Goal: Task Accomplishment & Management: Manage account settings

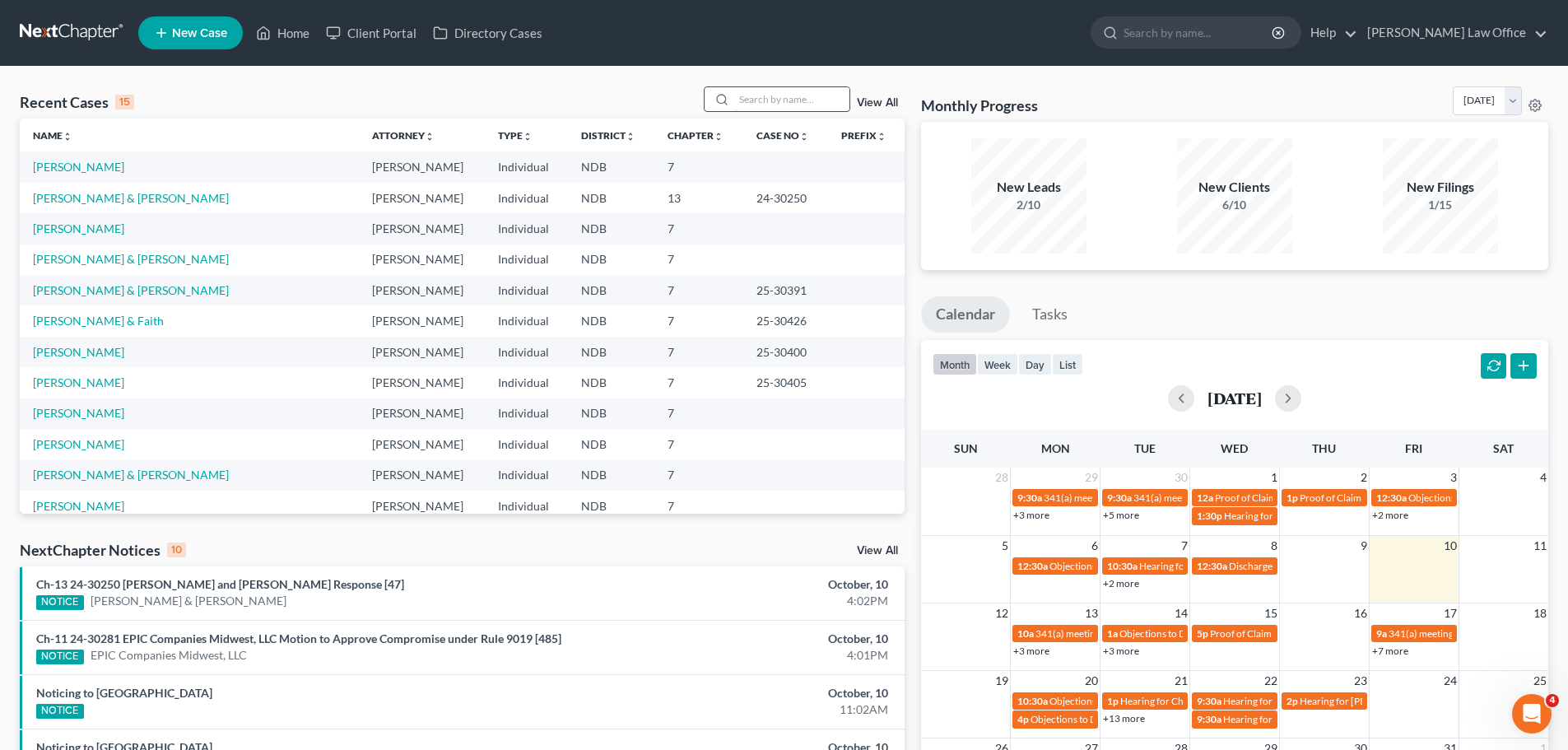
click at [755, 103] on input "search" at bounding box center [792, 99] width 115 height 24
type input "sham"
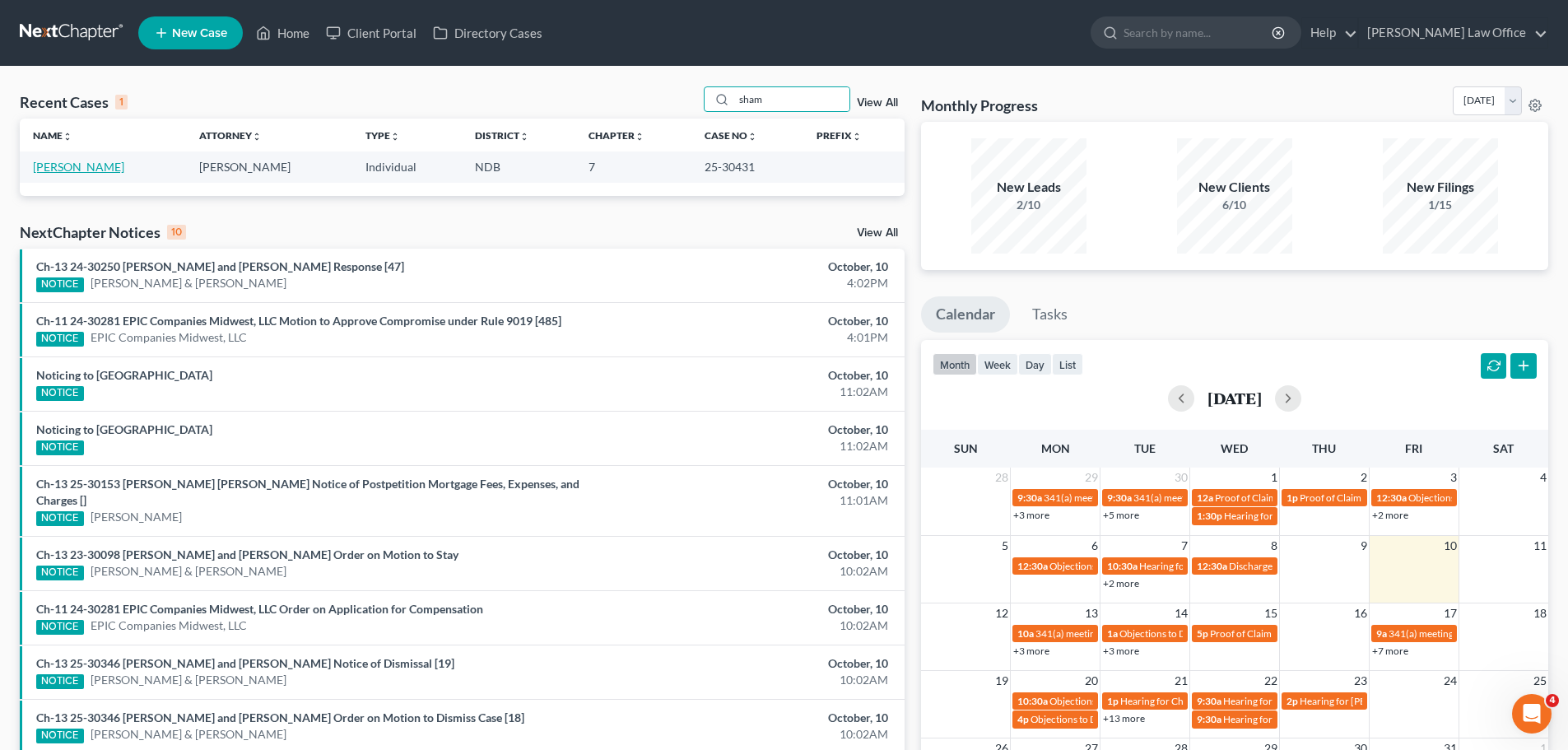
click at [88, 168] on link "[PERSON_NAME]" at bounding box center [78, 167] width 92 height 14
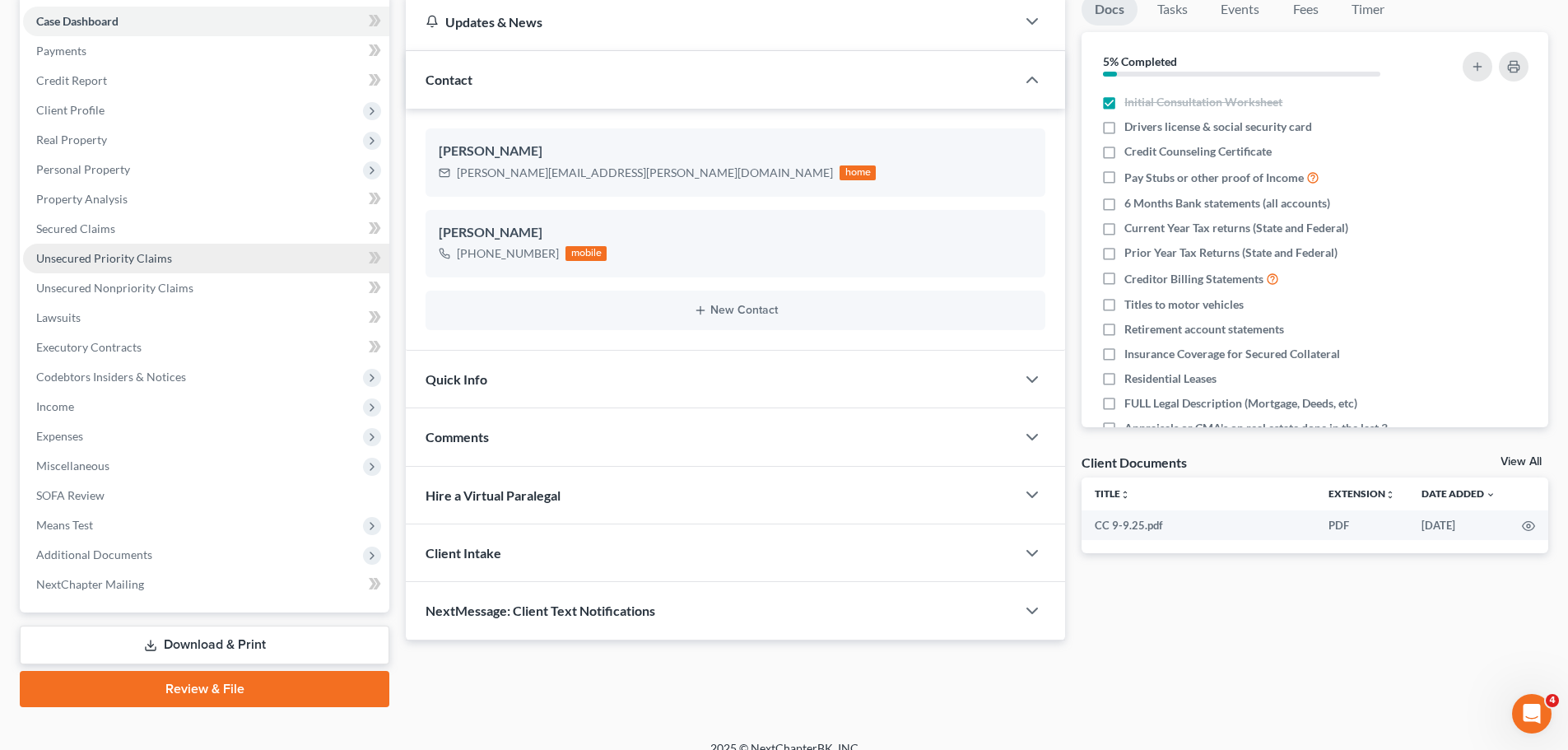
scroll to position [184, 0]
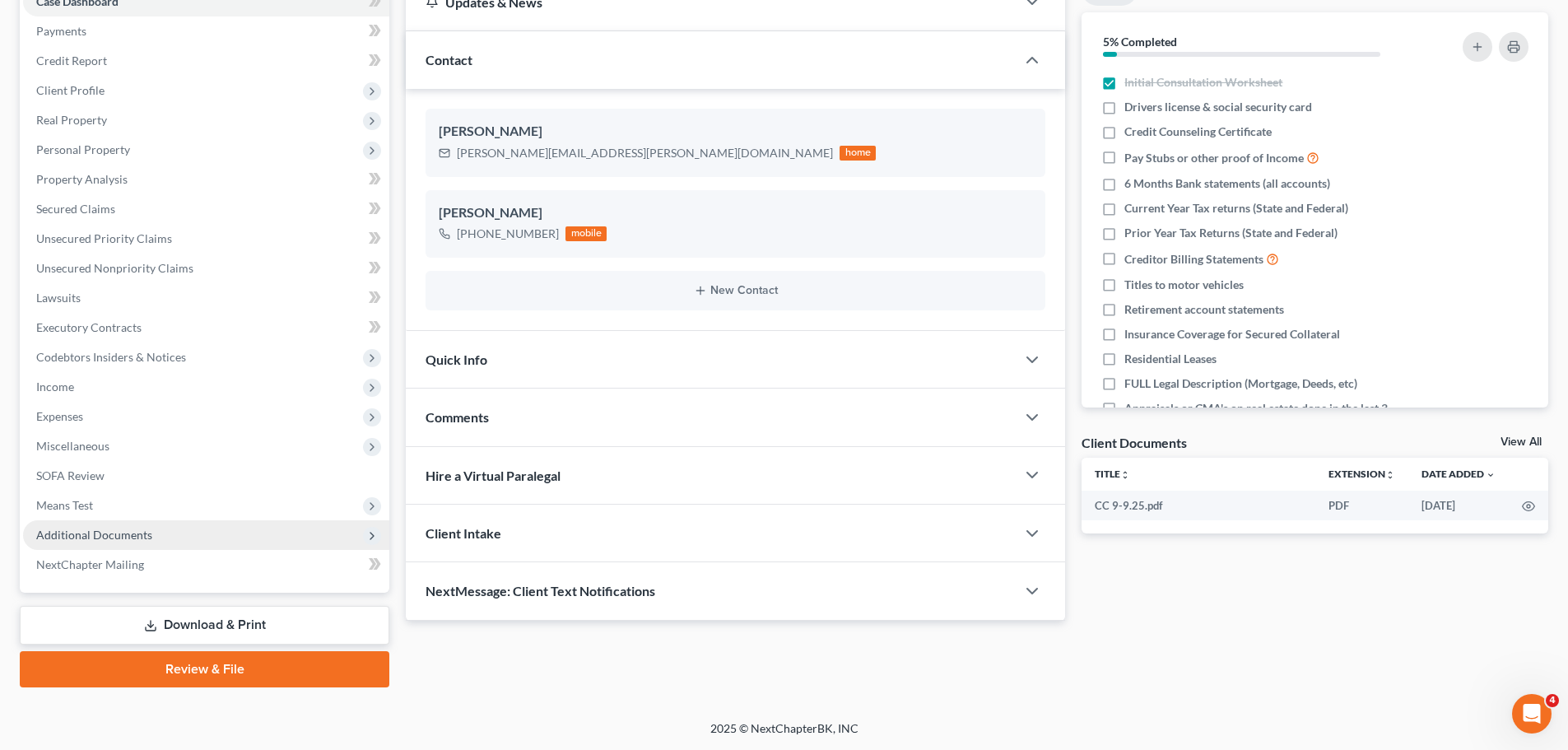
click at [107, 537] on span "Additional Documents" at bounding box center [94, 535] width 116 height 14
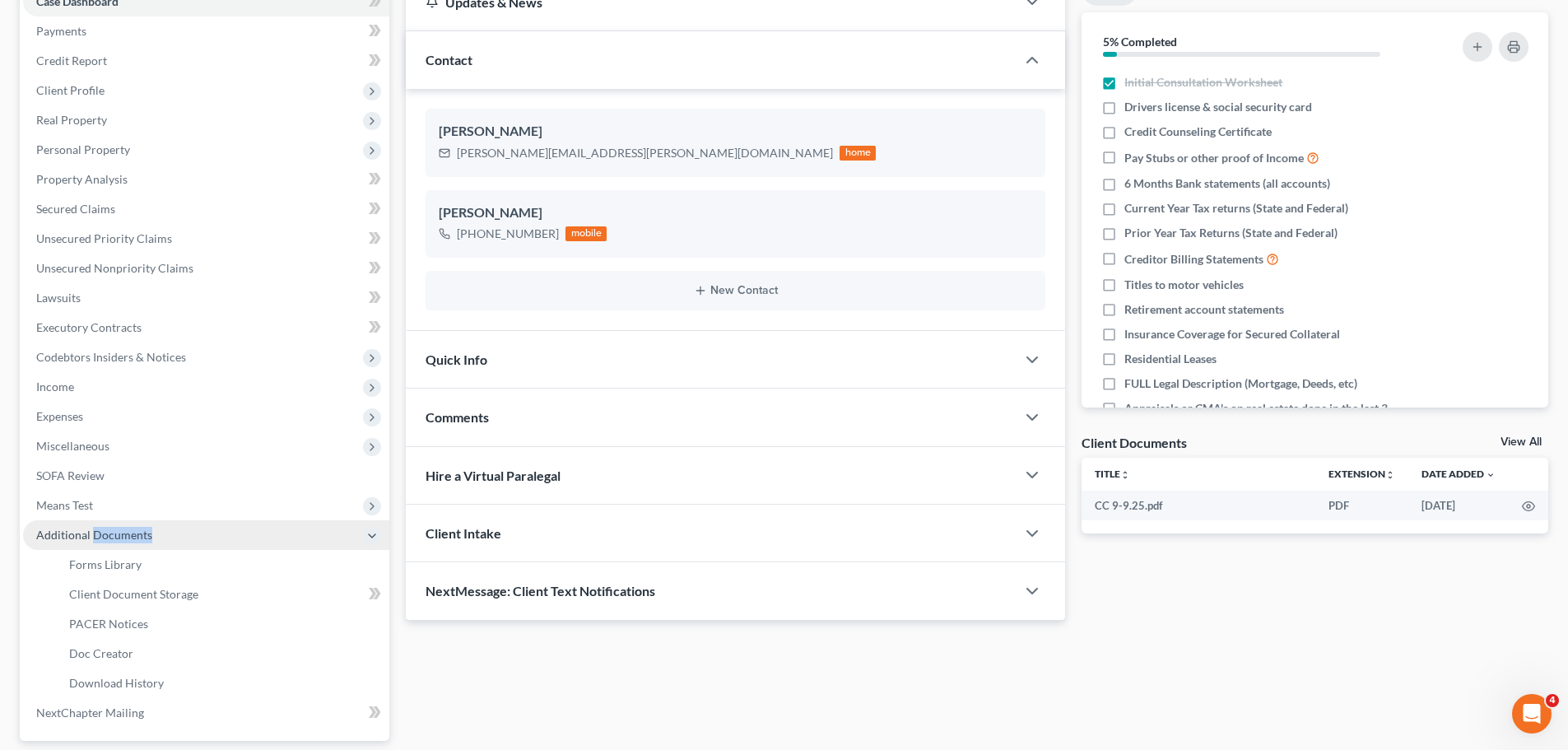
click at [107, 537] on span "Additional Documents" at bounding box center [94, 535] width 116 height 14
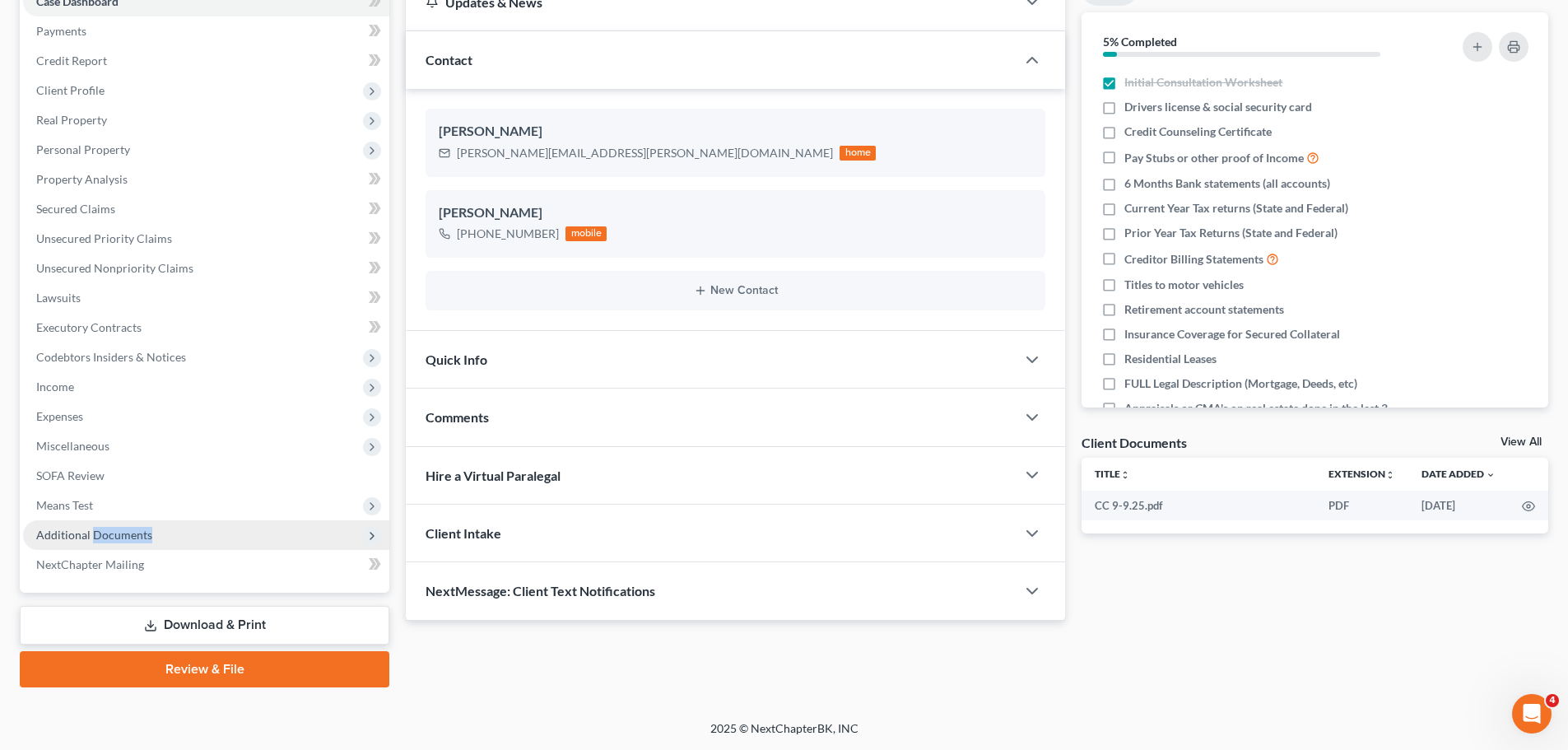
click at [107, 536] on span "Additional Documents" at bounding box center [94, 535] width 116 height 14
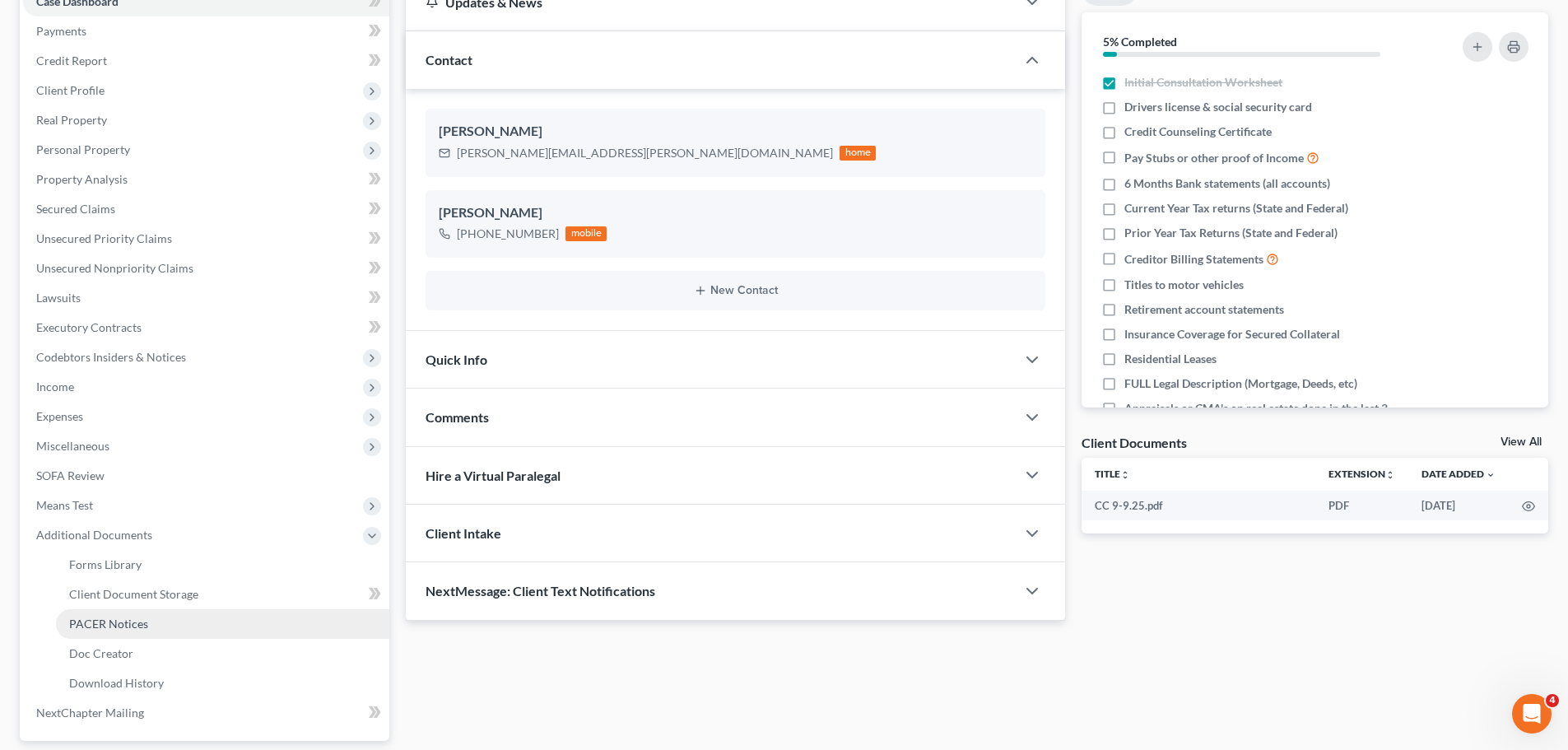
click at [110, 628] on span "PACER Notices" at bounding box center [108, 624] width 79 height 14
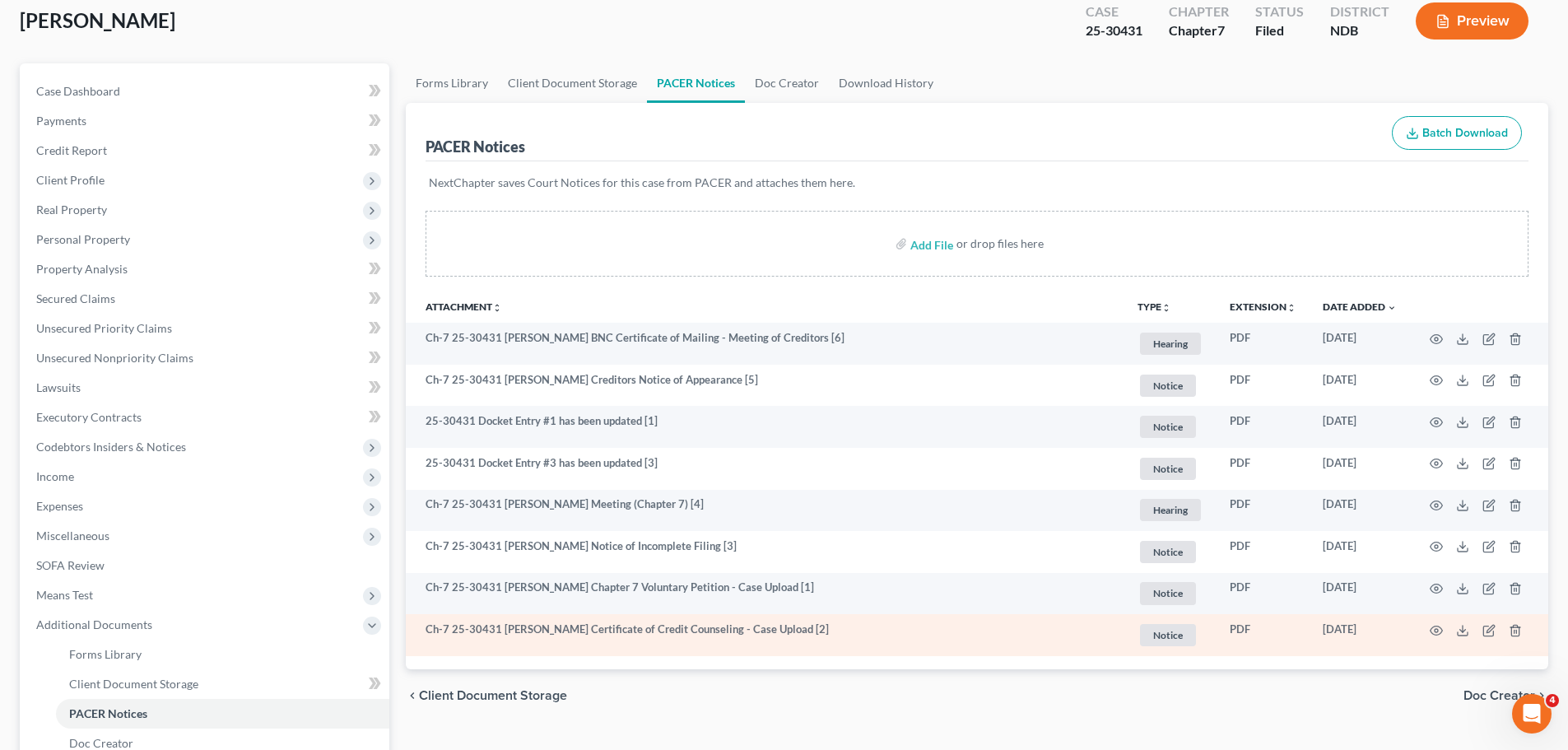
scroll to position [330, 0]
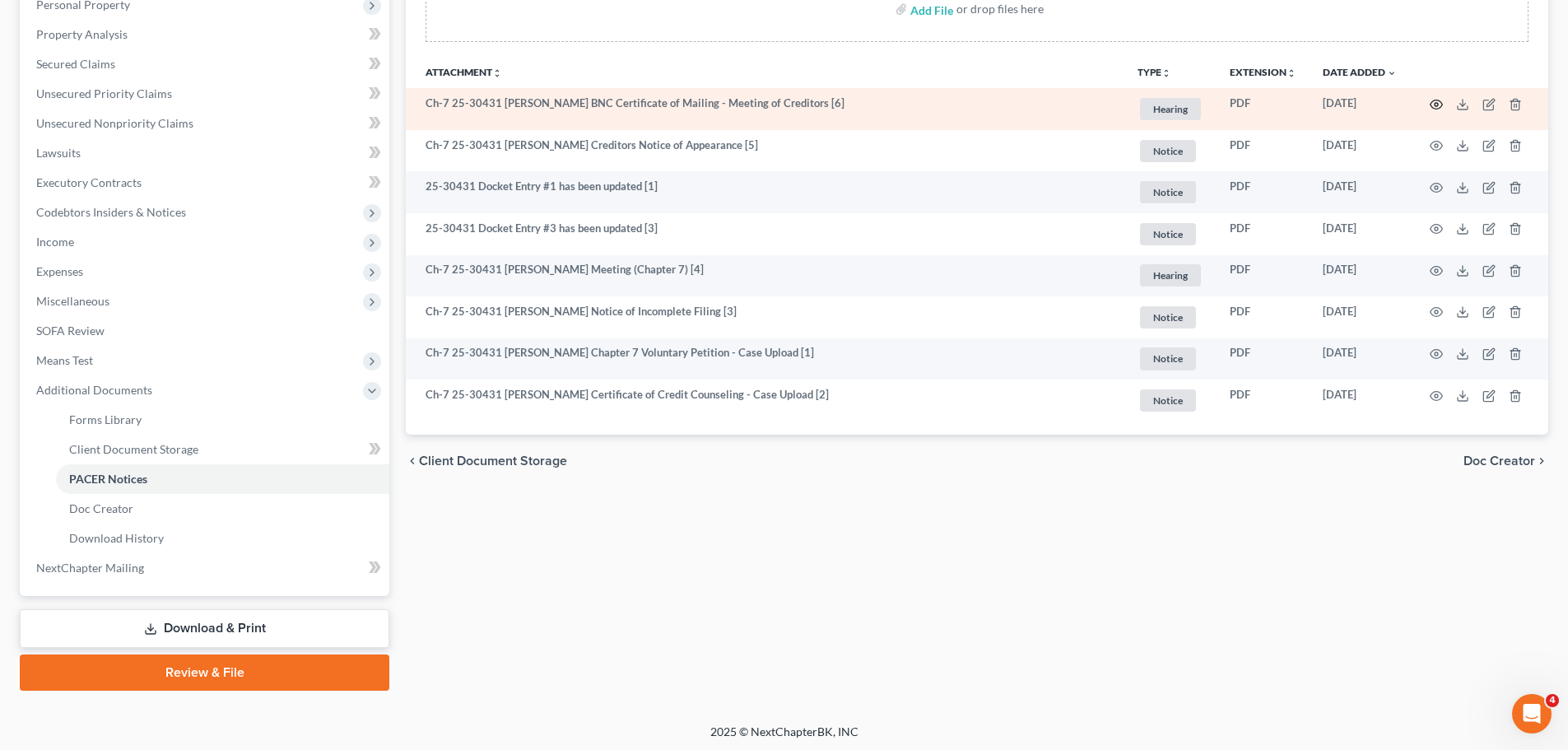
click at [1435, 100] on icon "button" at bounding box center [1436, 104] width 12 height 9
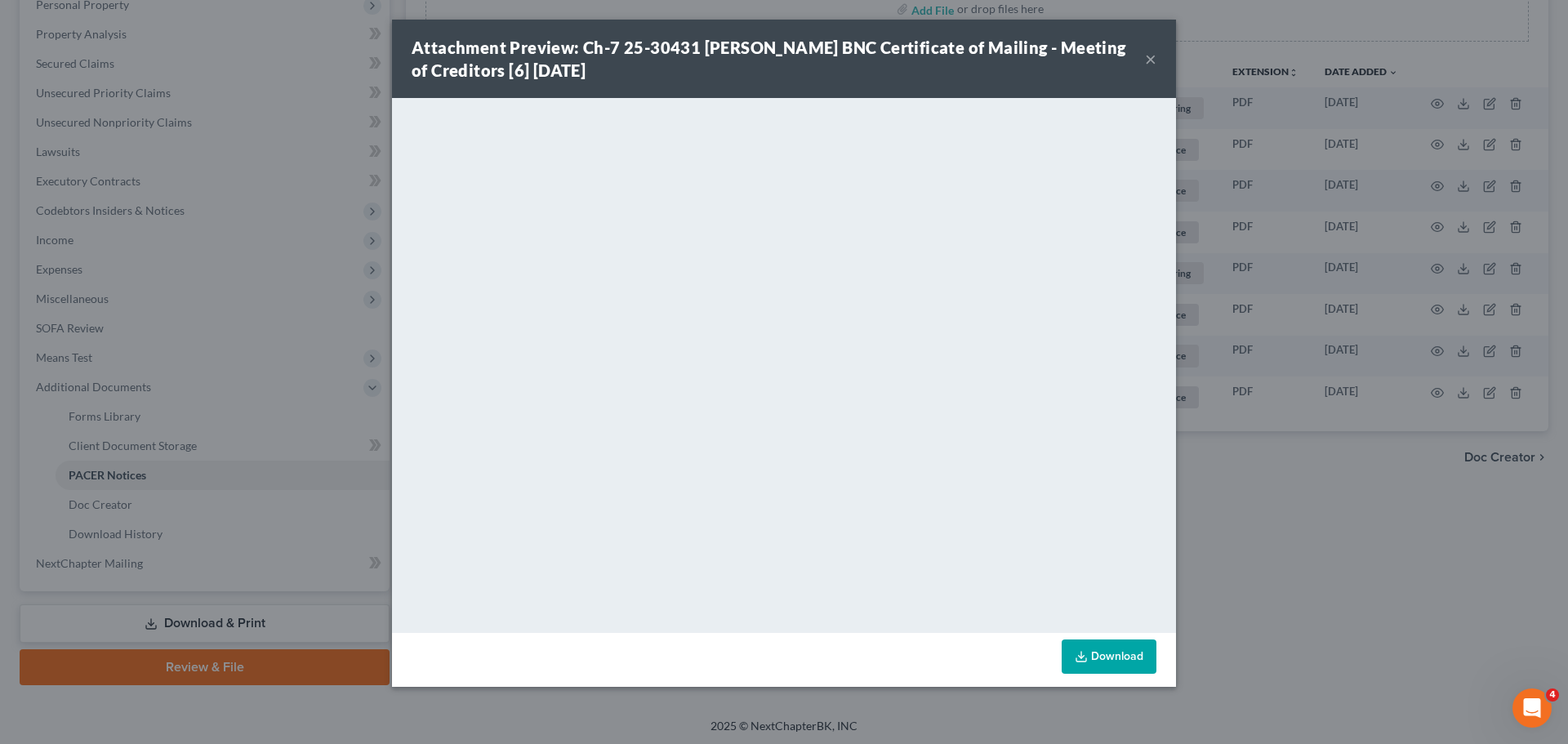
click at [1155, 56] on button "×" at bounding box center [1150, 59] width 11 height 20
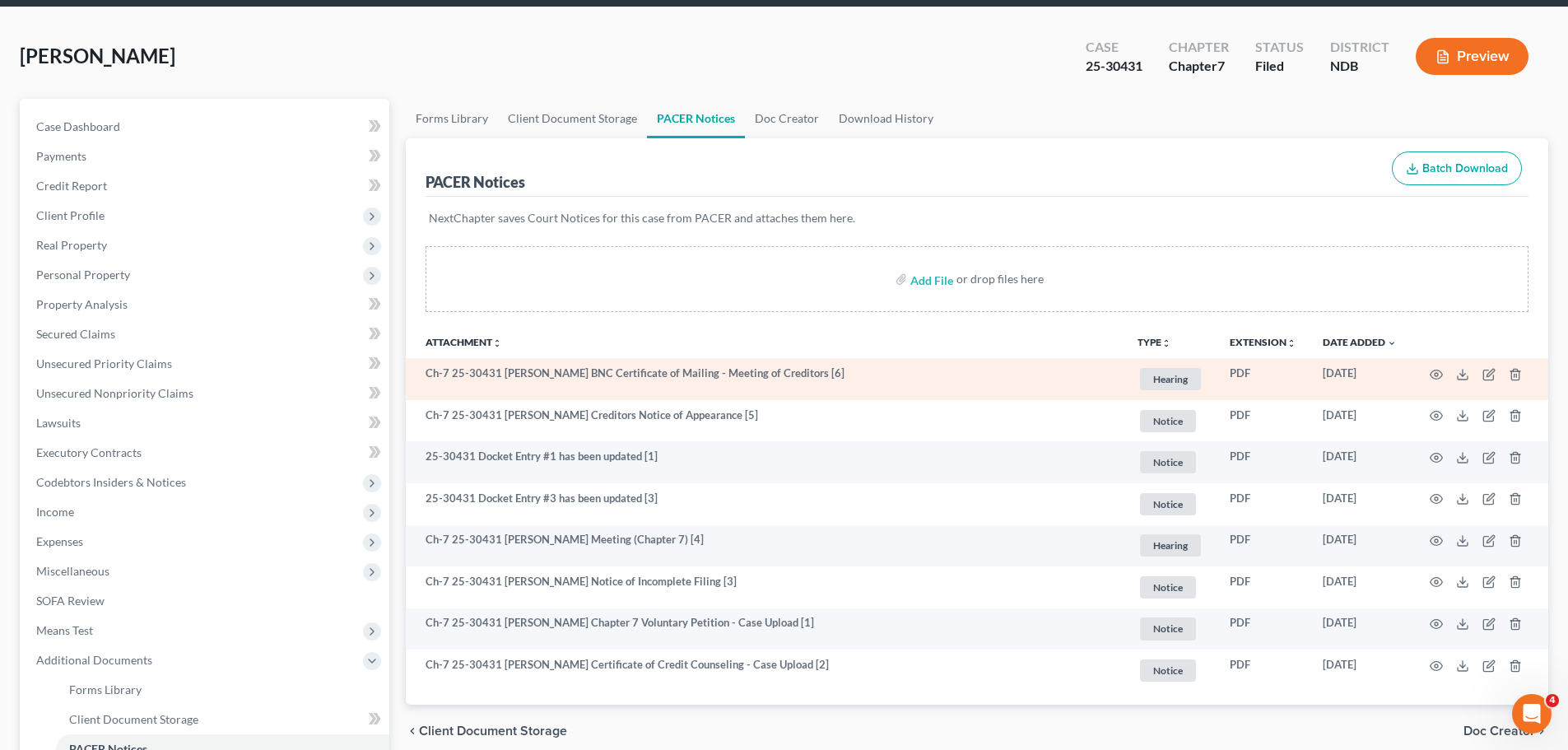
scroll to position [0, 0]
